Goal: Task Accomplishment & Management: Manage account settings

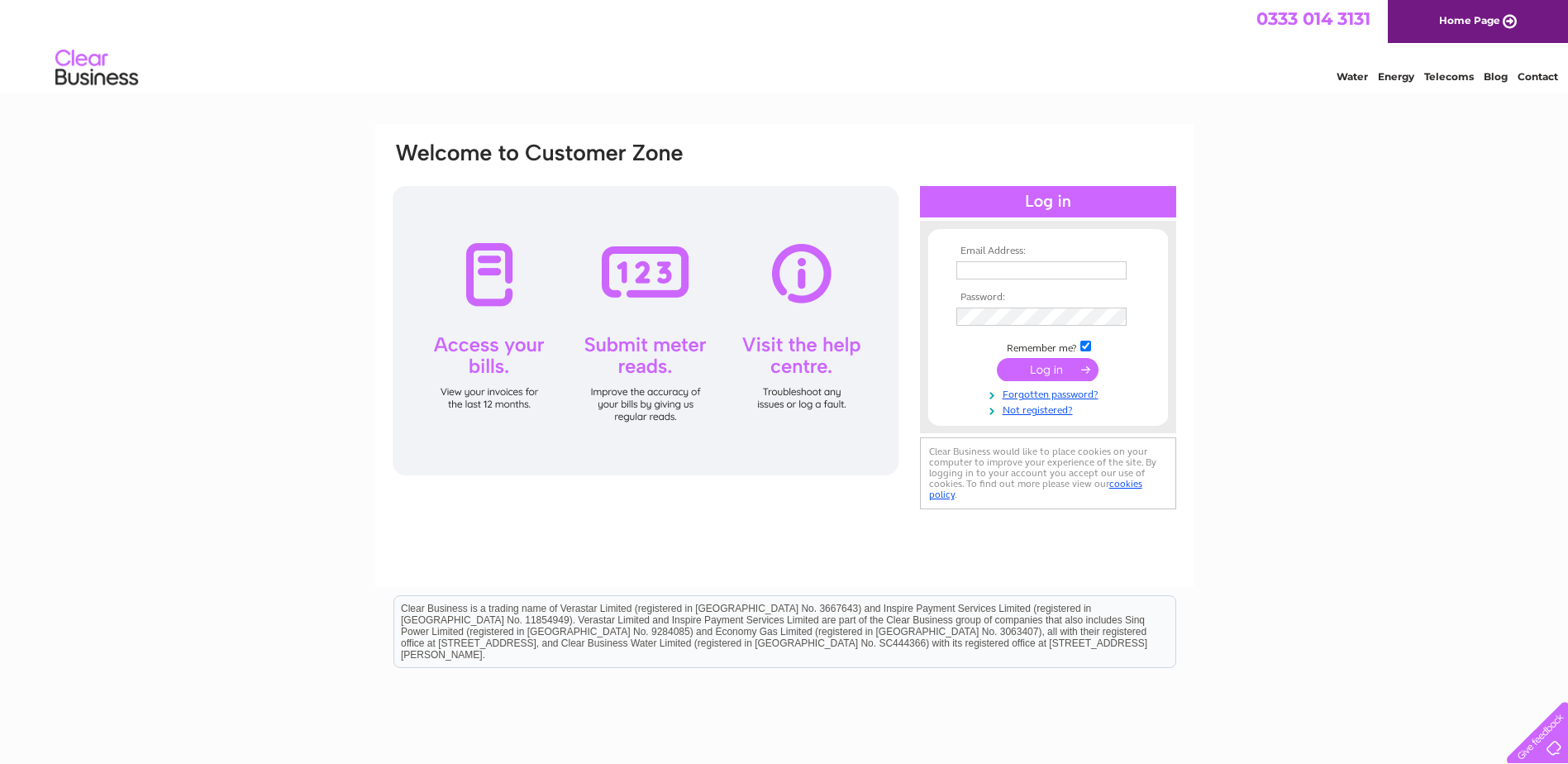
type input "[EMAIL_ADDRESS][DOMAIN_NAME]"
click at [1042, 369] on input "submit" at bounding box center [1047, 369] width 102 height 23
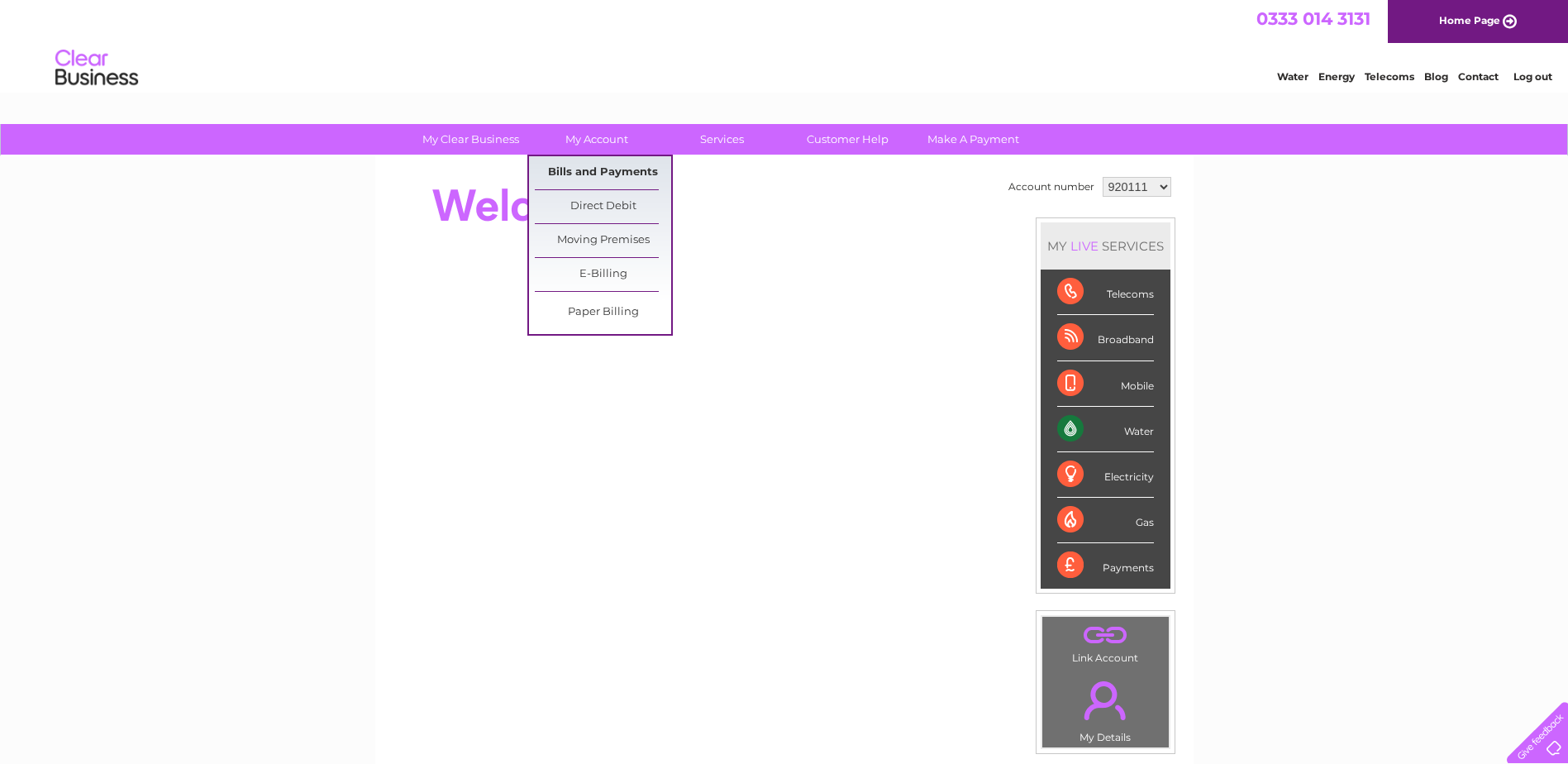
click at [587, 170] on link "Bills and Payments" at bounding box center [603, 172] width 136 height 33
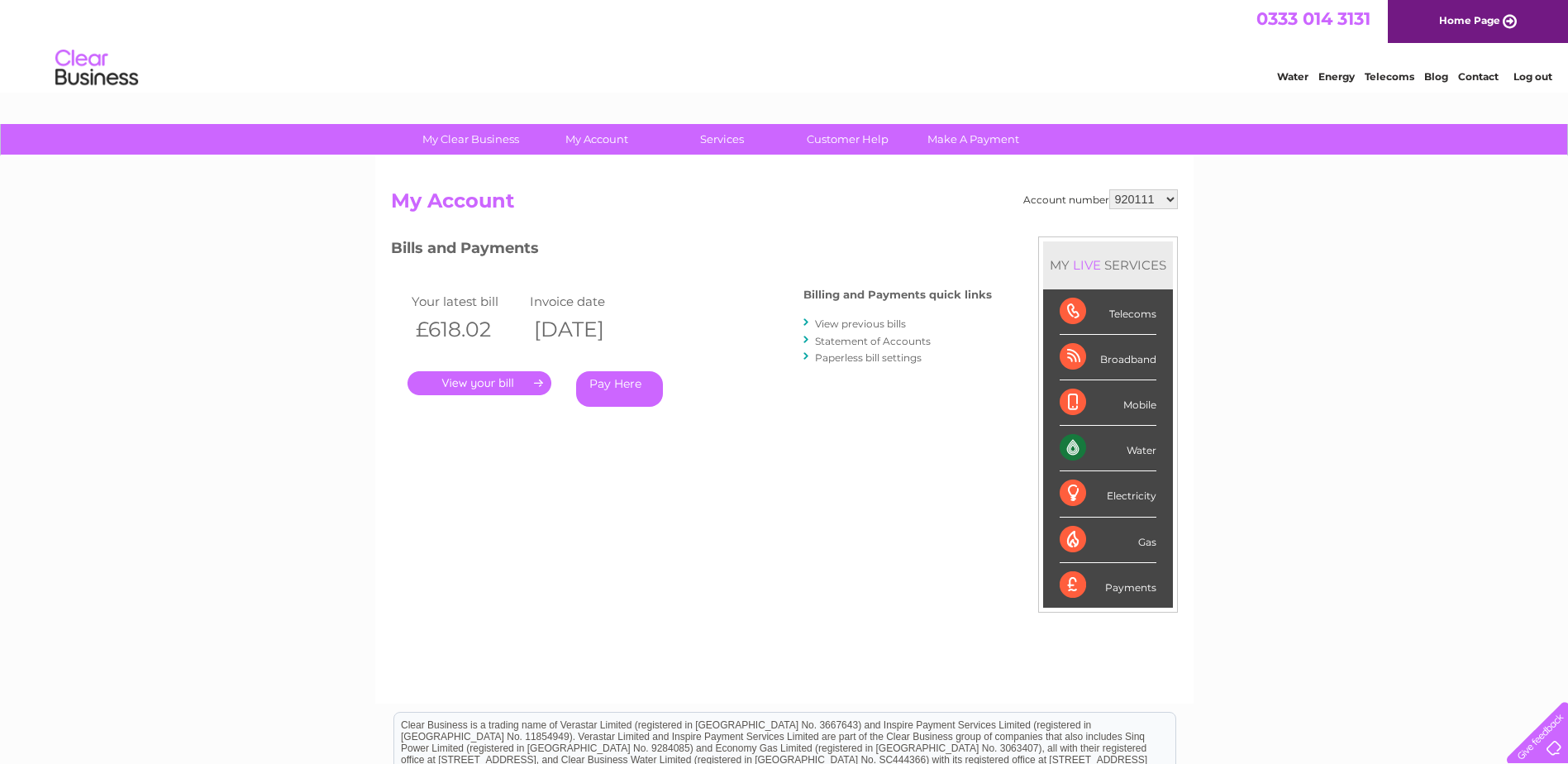
click at [487, 381] on link "." at bounding box center [479, 382] width 144 height 24
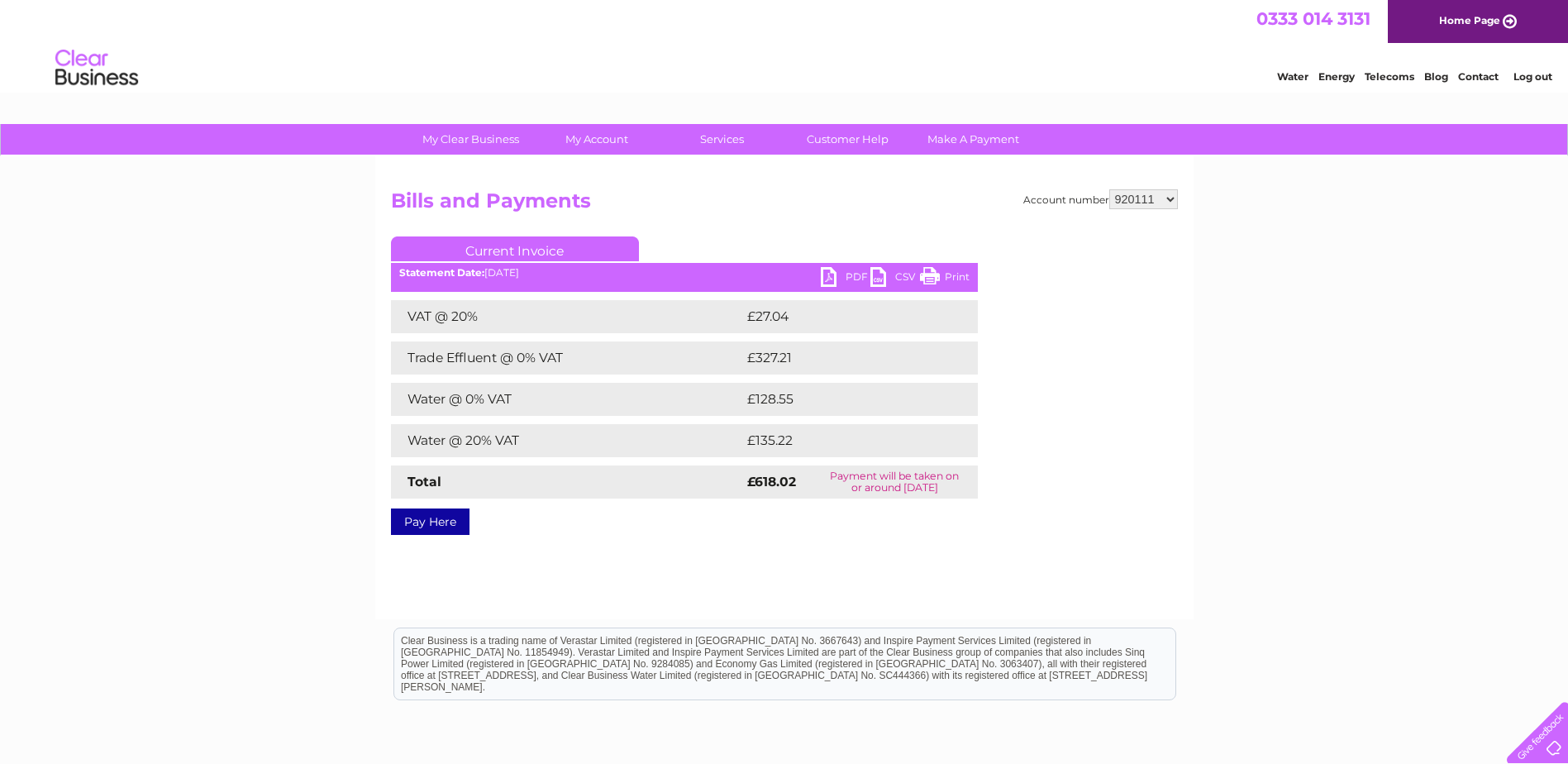
click at [841, 275] on link "PDF" at bounding box center [846, 278] width 49 height 24
